Goal: Task Accomplishment & Management: Complete application form

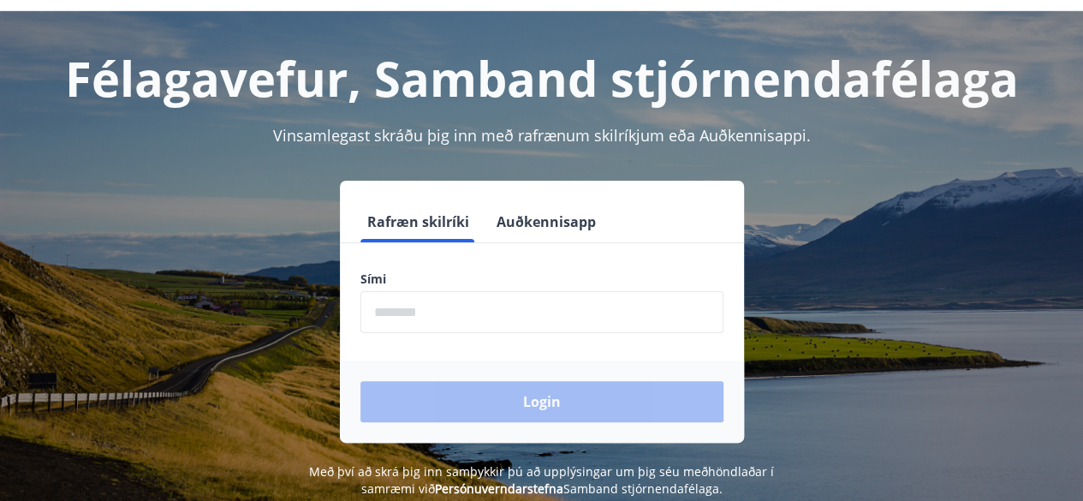
scroll to position [69, 0]
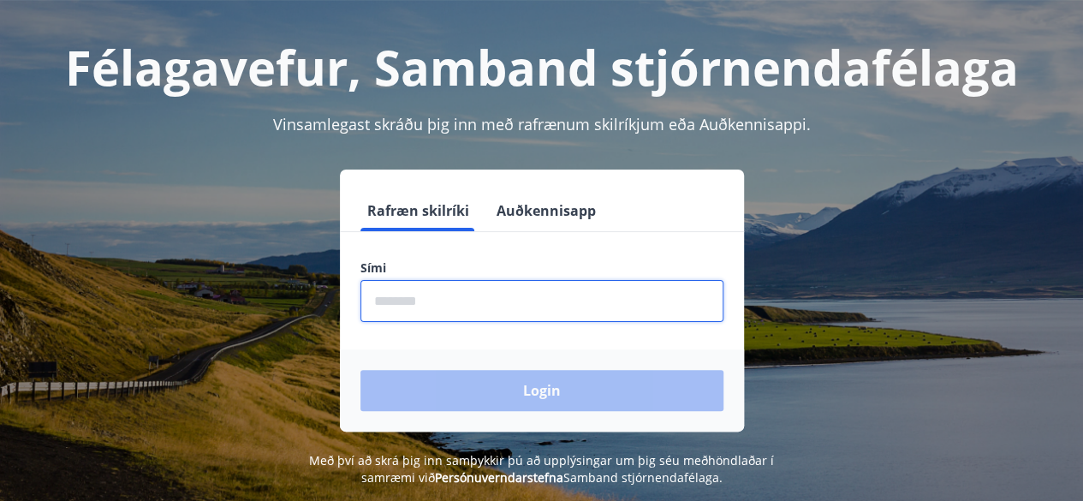
click at [390, 299] on input "phone" at bounding box center [542, 301] width 363 height 42
type input "********"
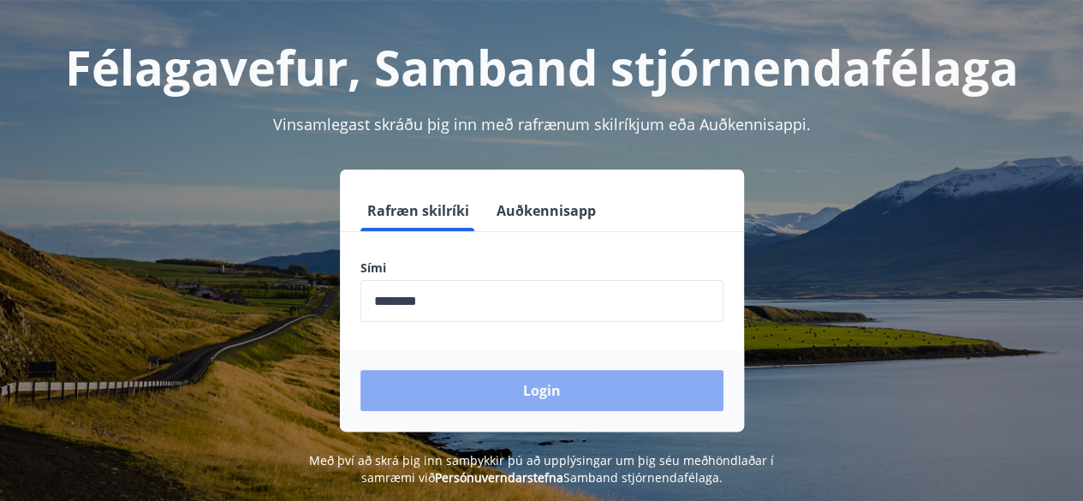
click at [522, 392] on button "Login" at bounding box center [542, 390] width 363 height 41
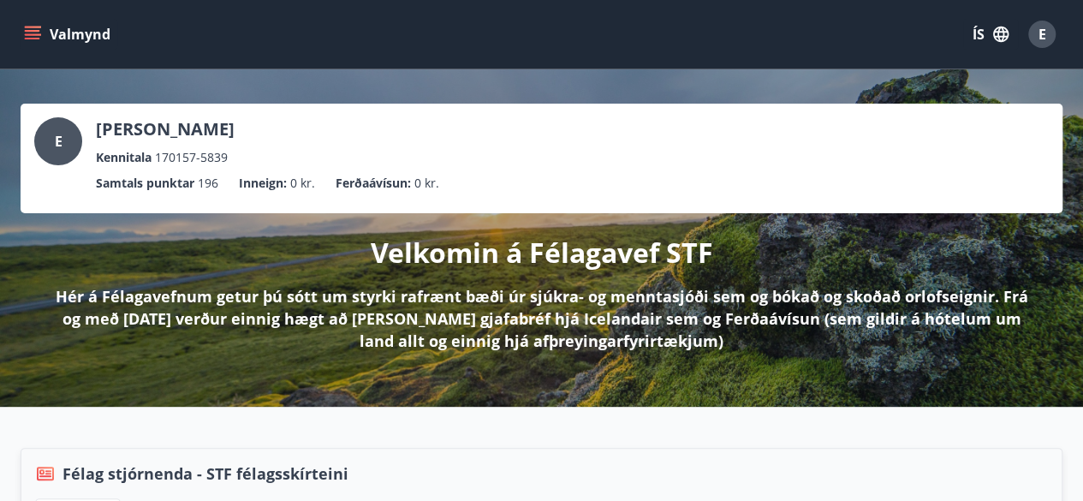
click at [37, 32] on icon "menu" at bounding box center [32, 34] width 17 height 17
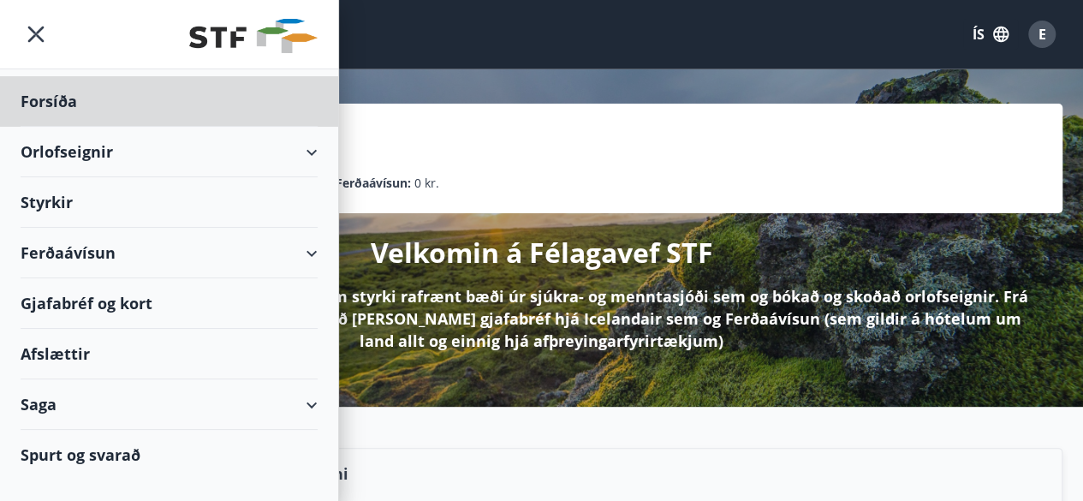
click at [58, 127] on div "Styrkir" at bounding box center [169, 101] width 297 height 51
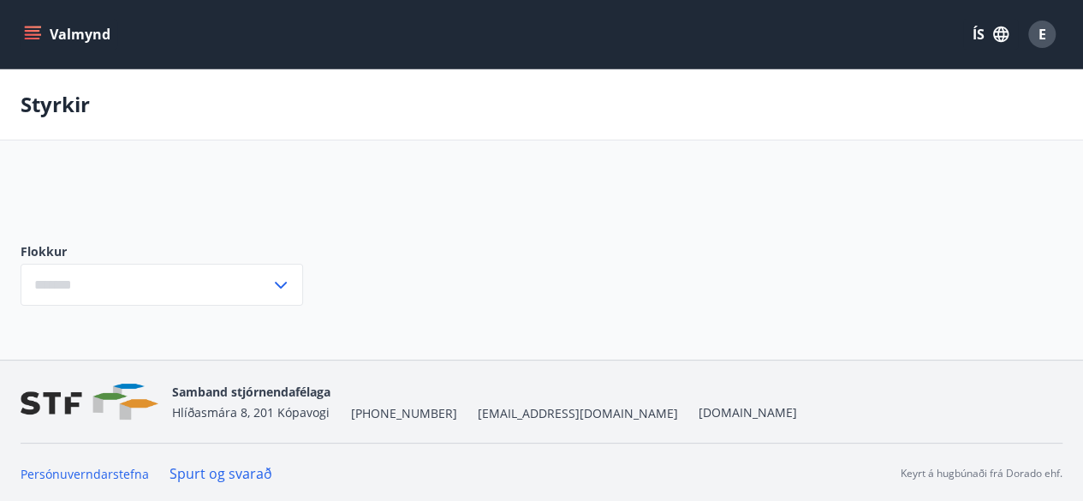
type input "***"
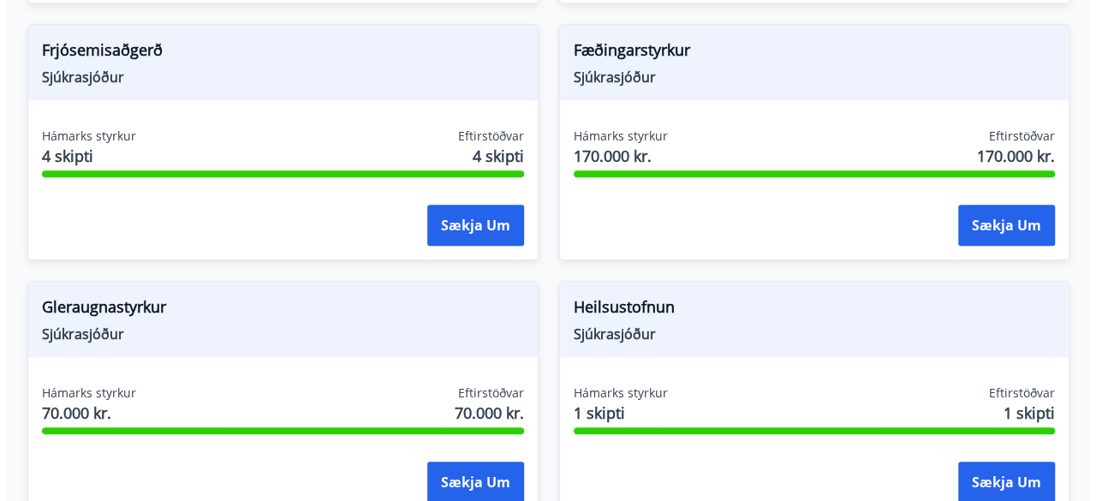
scroll to position [696, 0]
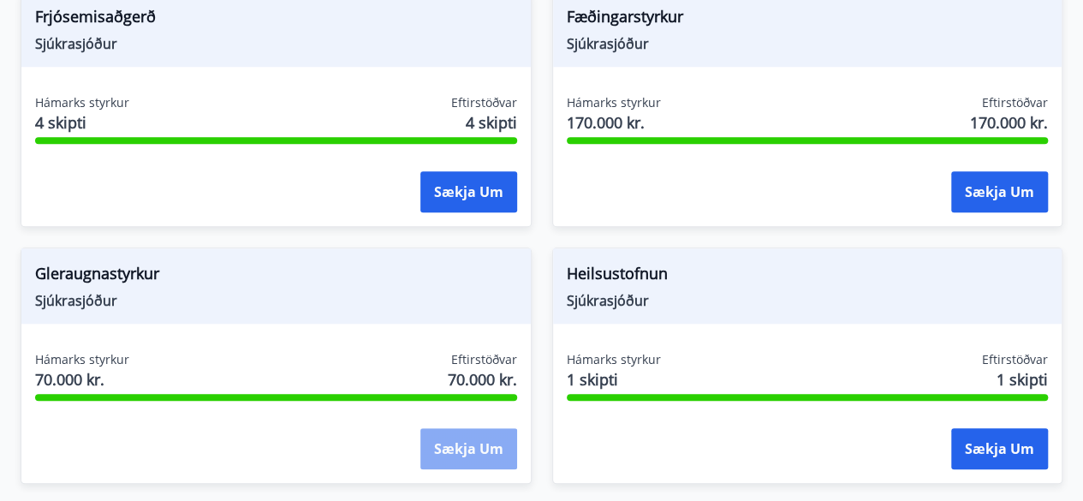
click at [457, 433] on button "Sækja um" at bounding box center [468, 448] width 97 height 41
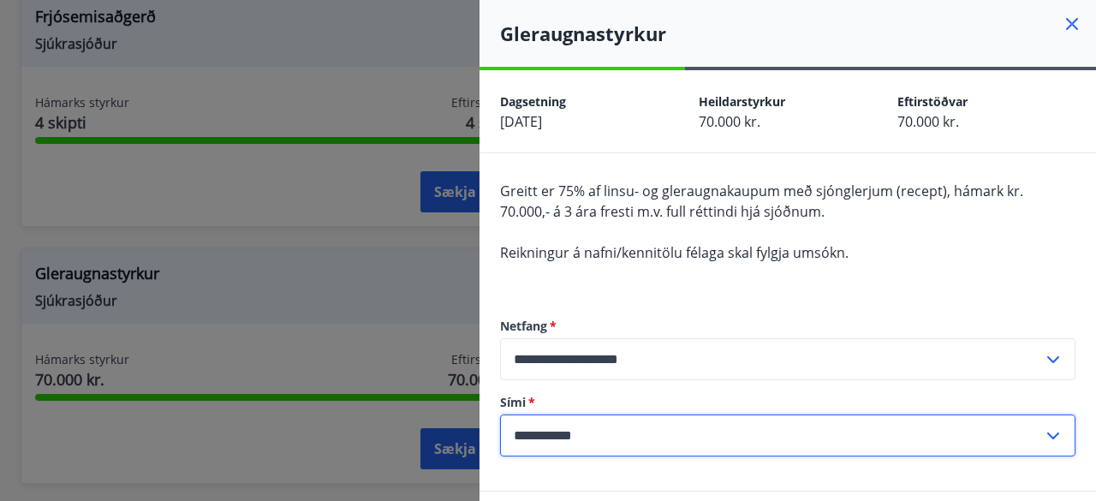
click at [615, 430] on input "**********" at bounding box center [771, 435] width 543 height 42
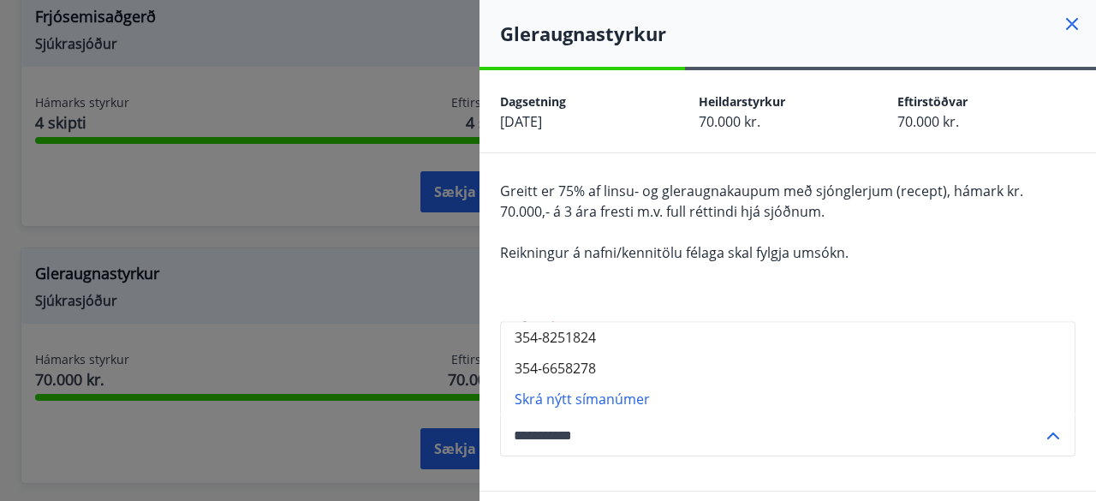
type input "**********"
click at [977, 253] on div "Greitt er 75% af linsu- og gleraugnakaupum með sjónglerjum (recept), hámark kr.…" at bounding box center [787, 232] width 575 height 103
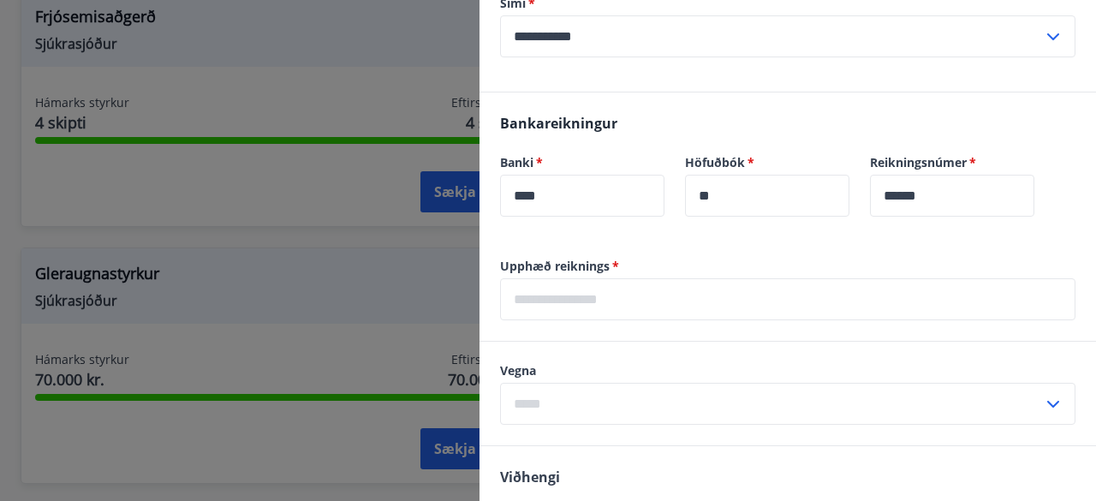
scroll to position [422, 0]
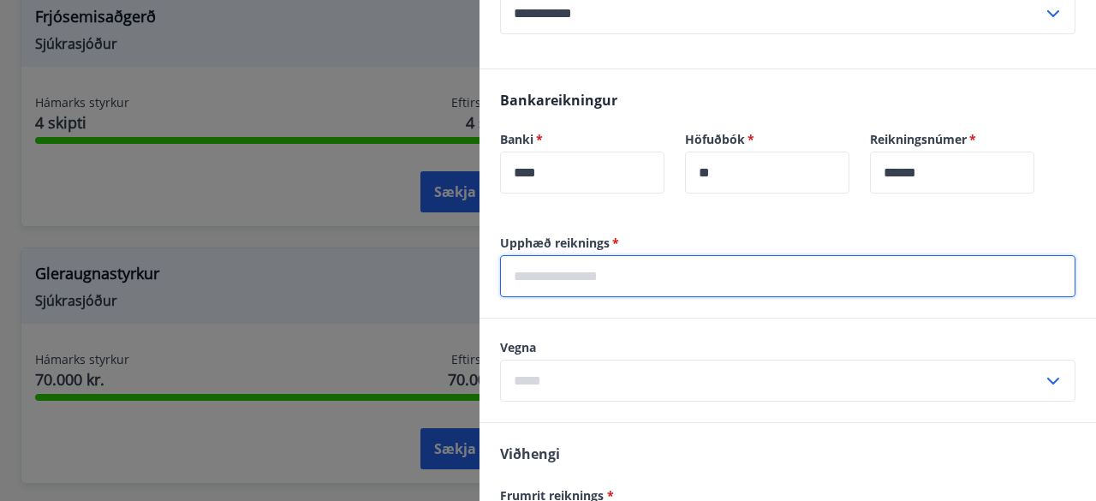
click at [564, 277] on input "text" at bounding box center [787, 276] width 575 height 42
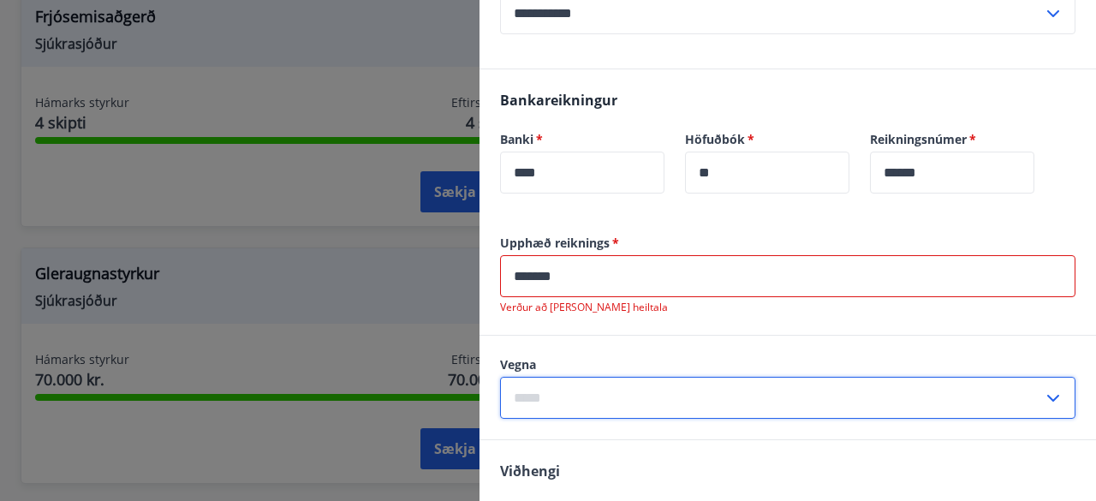
click at [568, 378] on input "text" at bounding box center [771, 398] width 543 height 42
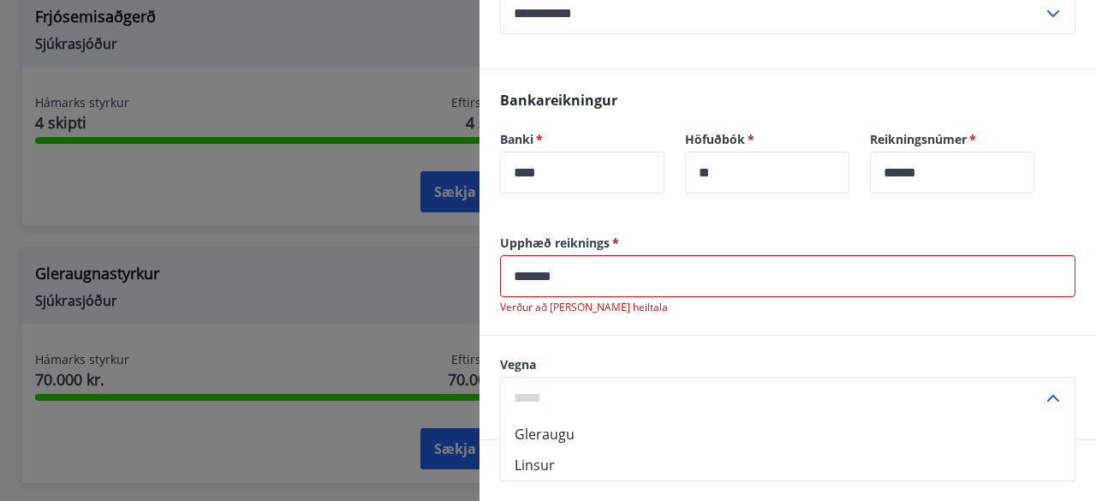
click at [542, 272] on input "*******" at bounding box center [787, 276] width 575 height 42
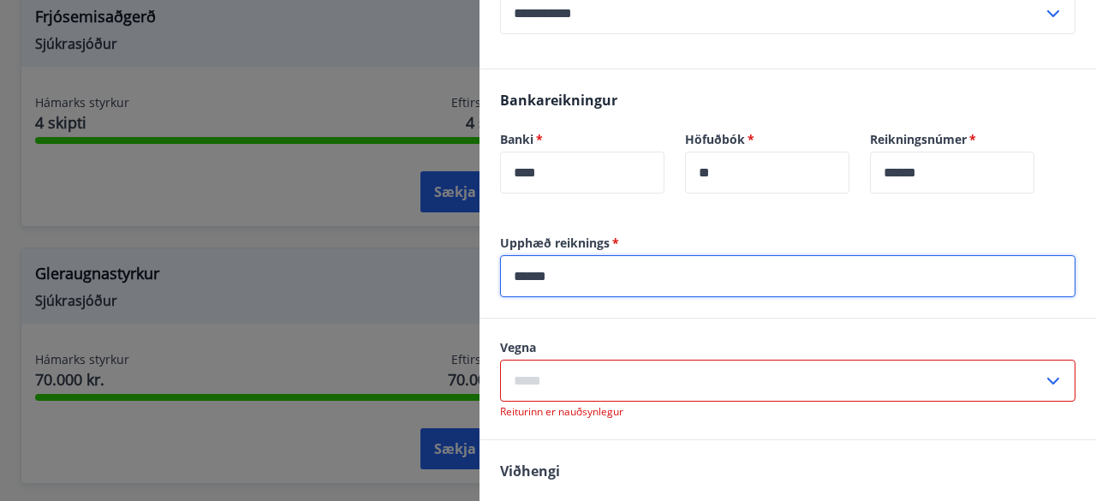
type input "******"
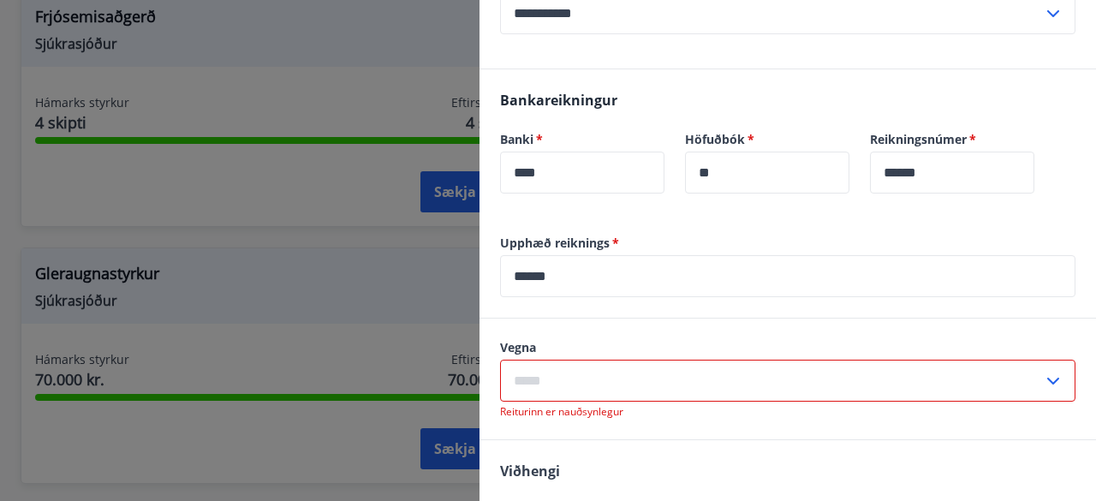
click at [563, 357] on div "Vegna ​ Reiturinn er nauðsynlegur" at bounding box center [787, 379] width 575 height 80
click at [563, 371] on input "text" at bounding box center [771, 381] width 543 height 42
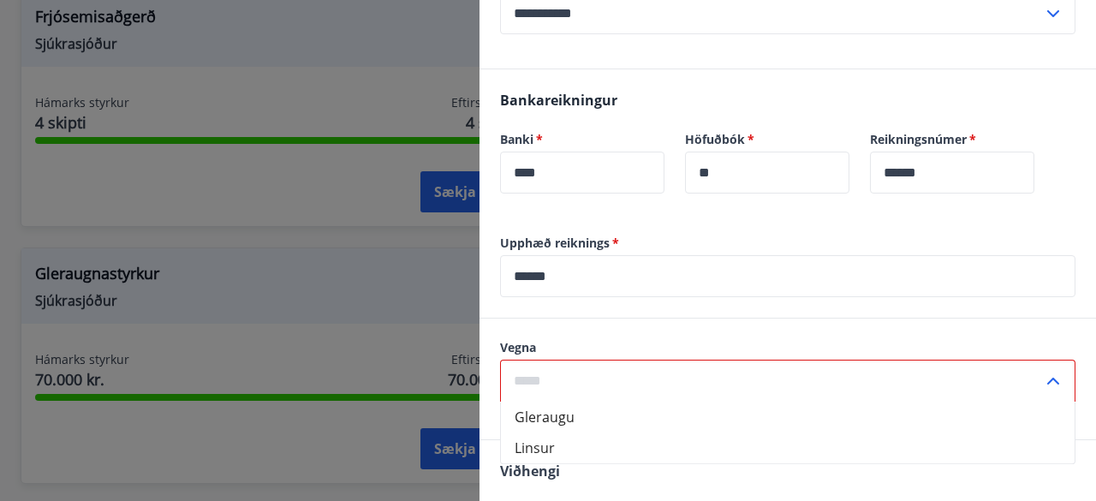
click at [551, 415] on li "Gleraugu" at bounding box center [788, 417] width 574 height 31
type input "********"
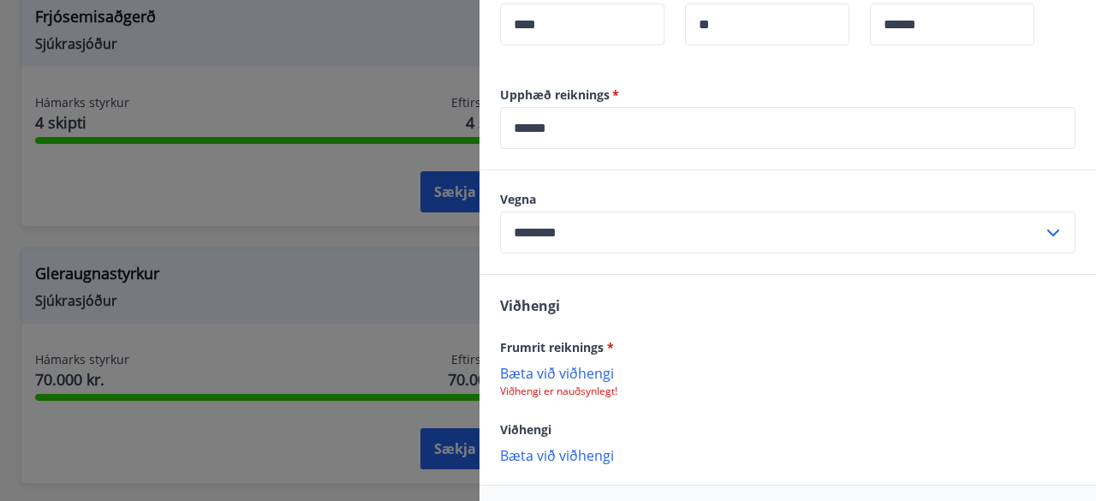
scroll to position [605, 0]
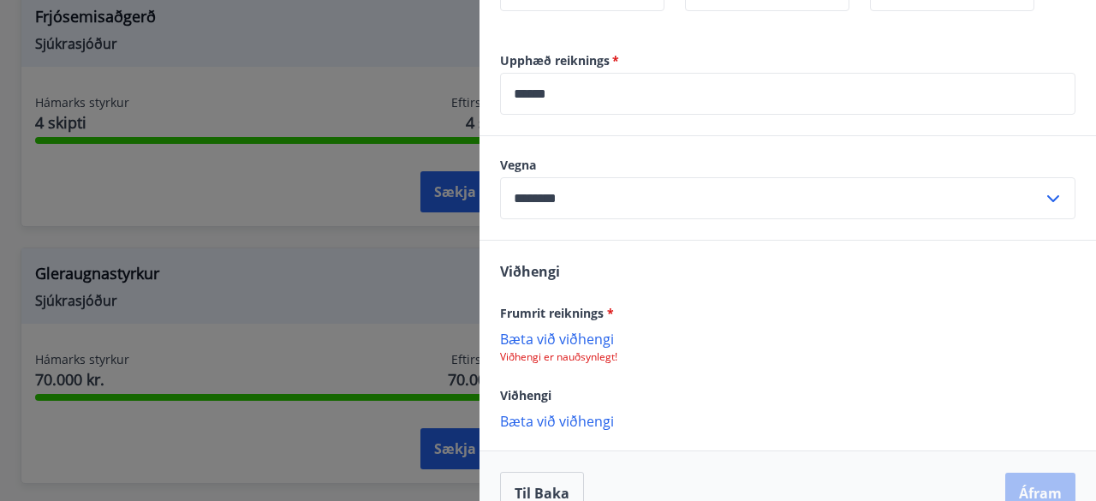
click at [543, 333] on p "Bæta við viðhengi" at bounding box center [787, 338] width 575 height 17
click at [560, 335] on p "Bæta við viðhengi" at bounding box center [787, 338] width 575 height 17
click at [574, 337] on p "Bæta við viðhengi" at bounding box center [787, 338] width 575 height 17
click at [567, 337] on p "Bæta við viðhengi" at bounding box center [787, 338] width 575 height 17
click at [597, 335] on p "Bæta við viðhengi" at bounding box center [787, 338] width 575 height 17
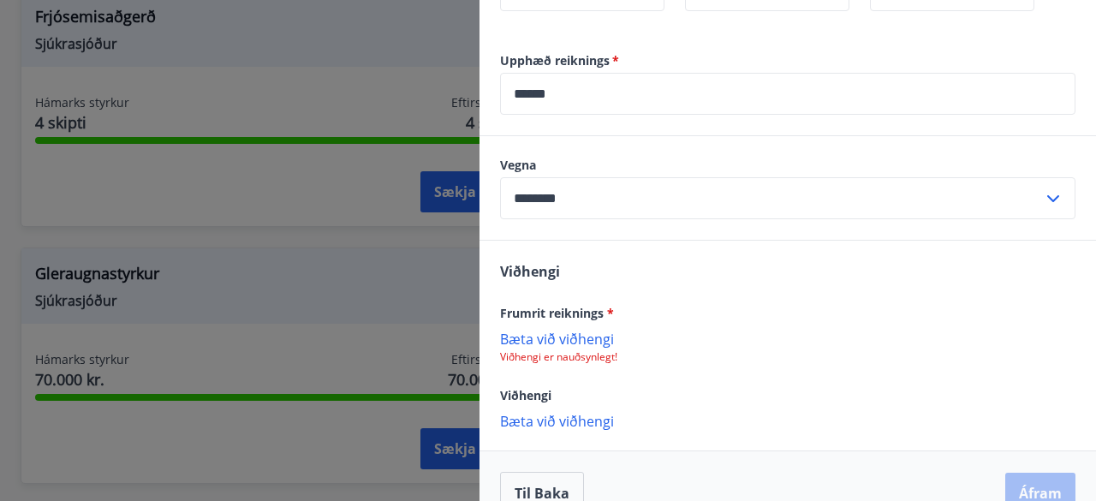
click at [587, 339] on p "Bæta við viðhengi" at bounding box center [787, 338] width 575 height 17
click at [573, 419] on p "Bæta við viðhengi" at bounding box center [787, 420] width 575 height 17
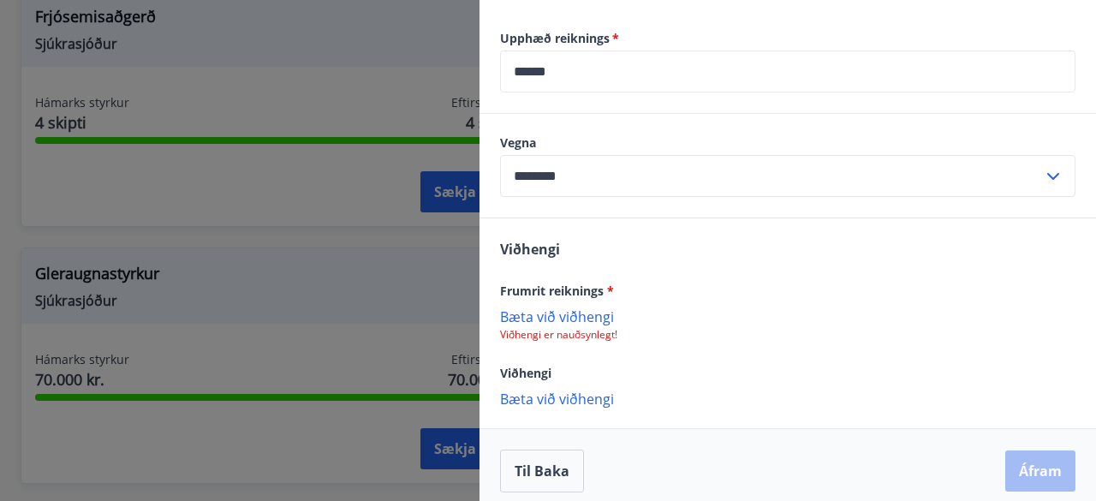
scroll to position [637, 0]
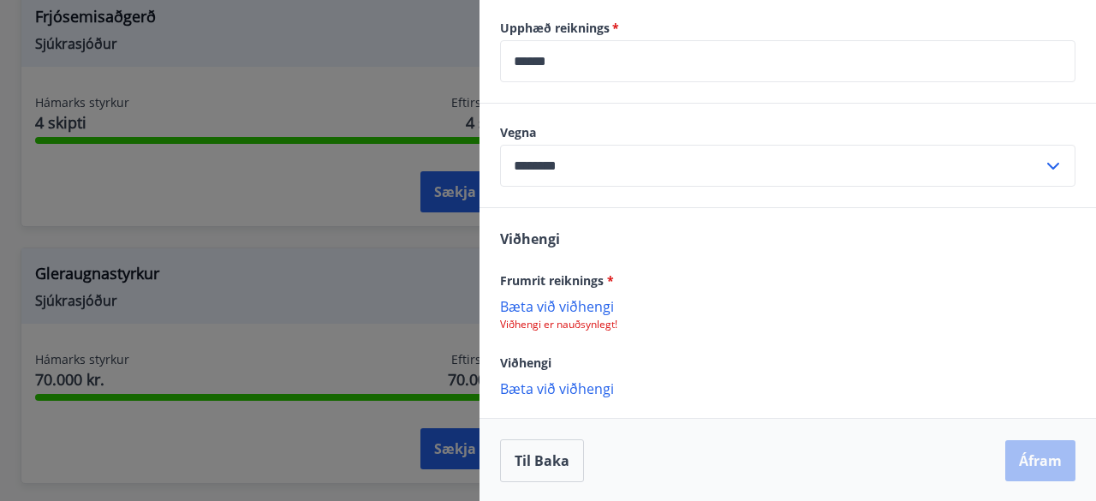
click at [582, 304] on p "Bæta við viðhengi" at bounding box center [787, 305] width 575 height 17
click at [584, 306] on p "Bæta við viðhengi" at bounding box center [787, 305] width 575 height 17
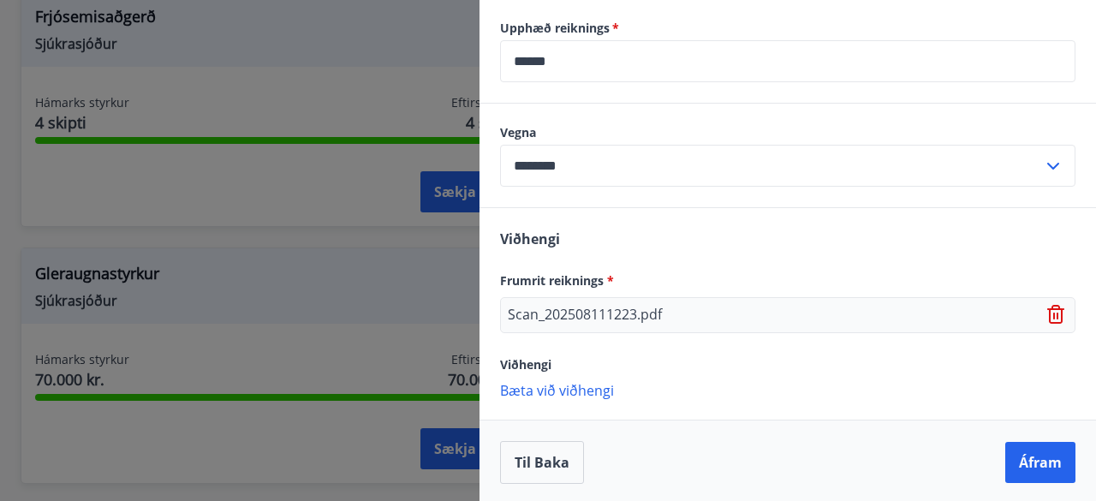
click at [704, 314] on div "Scan_202508111223.pdf" at bounding box center [787, 315] width 575 height 36
click at [601, 312] on p "Scan_202508111223.pdf" at bounding box center [585, 315] width 154 height 21
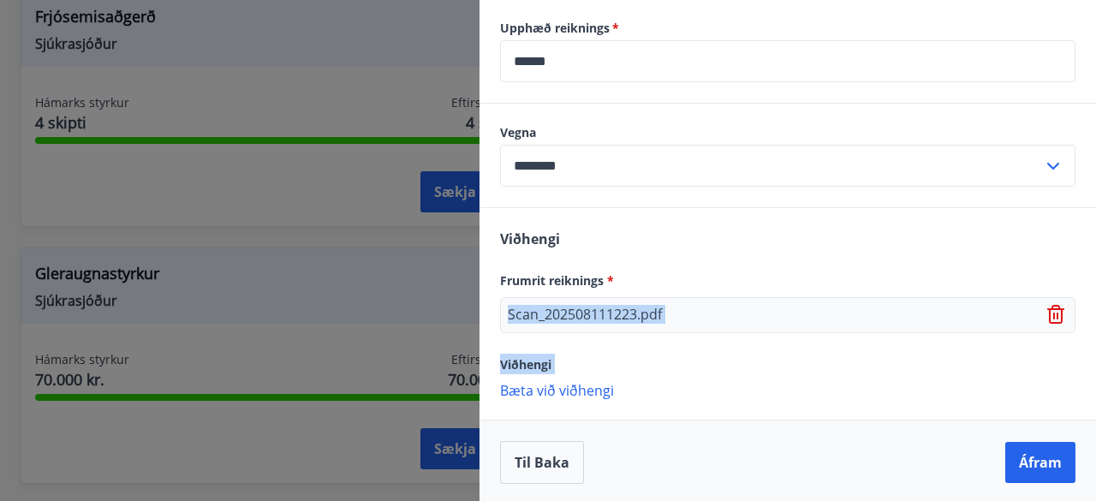
drag, startPoint x: 601, startPoint y: 312, endPoint x: 710, endPoint y: 366, distance: 121.4
click at [710, 366] on div "Viðhengi Frumrit reiknings * Scan_202508111223.pdf Viðhengi [PERSON_NAME] við v…" at bounding box center [788, 313] width 617 height 211
click at [743, 301] on div "Scan_202508111223.pdf" at bounding box center [787, 315] width 575 height 36
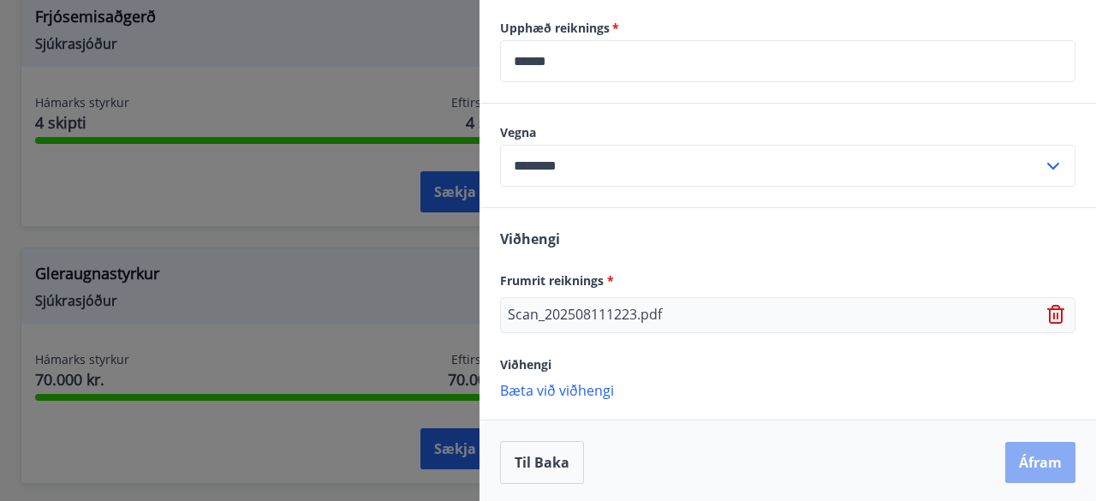
click at [1027, 460] on button "Áfram" at bounding box center [1040, 462] width 70 height 41
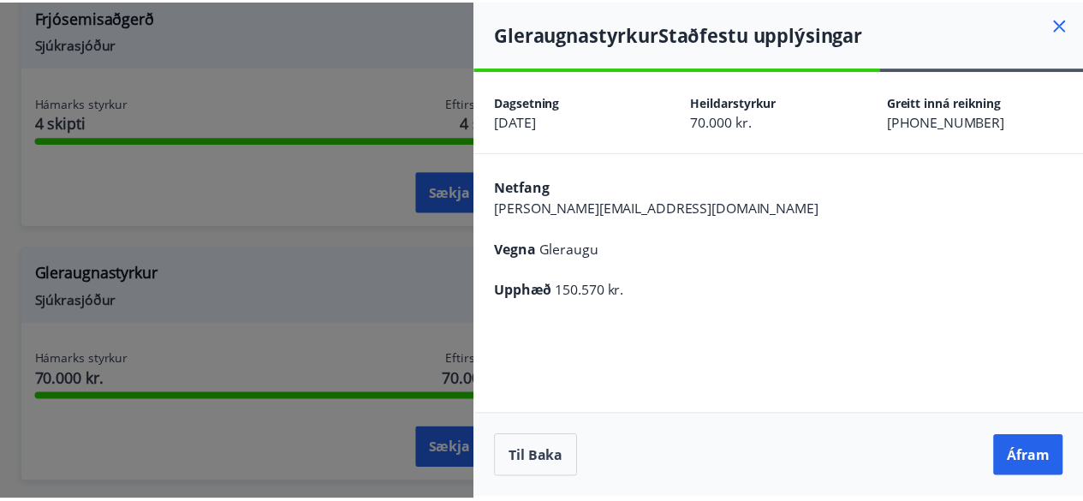
scroll to position [0, 0]
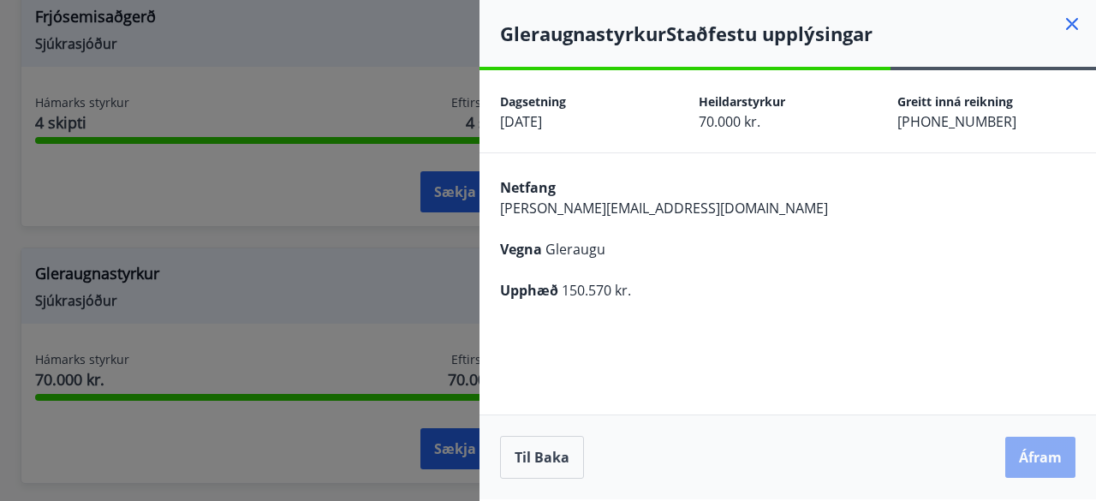
click at [1026, 459] on button "Áfram" at bounding box center [1040, 457] width 70 height 41
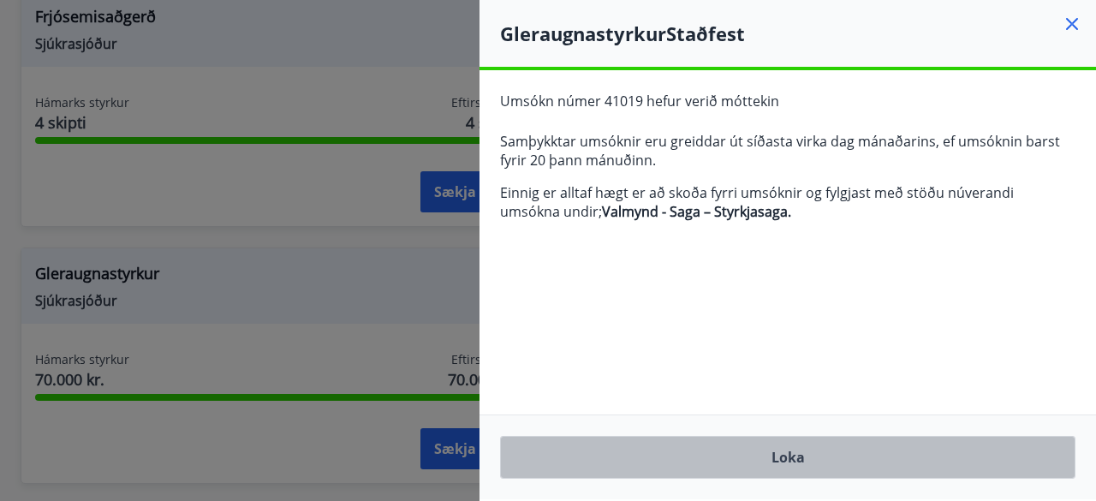
click at [796, 453] on button "Loka" at bounding box center [787, 457] width 575 height 43
